Goal: Information Seeking & Learning: Learn about a topic

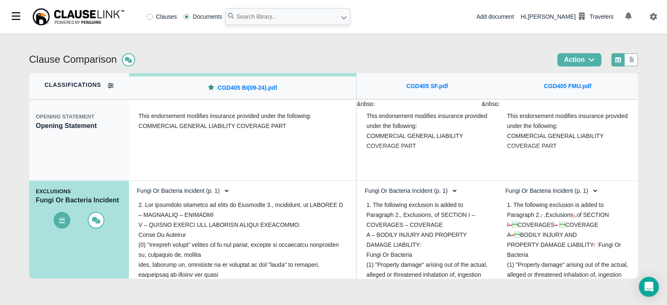
scroll to position [218, 0]
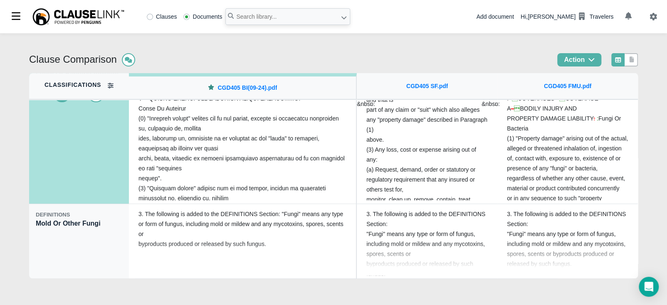
click at [652, 118] on div "Clause Comparison Action Classifications OPENING STATEMENT Opening Statement EX…" at bounding box center [333, 169] width 667 height 272
